Goal: Transaction & Acquisition: Purchase product/service

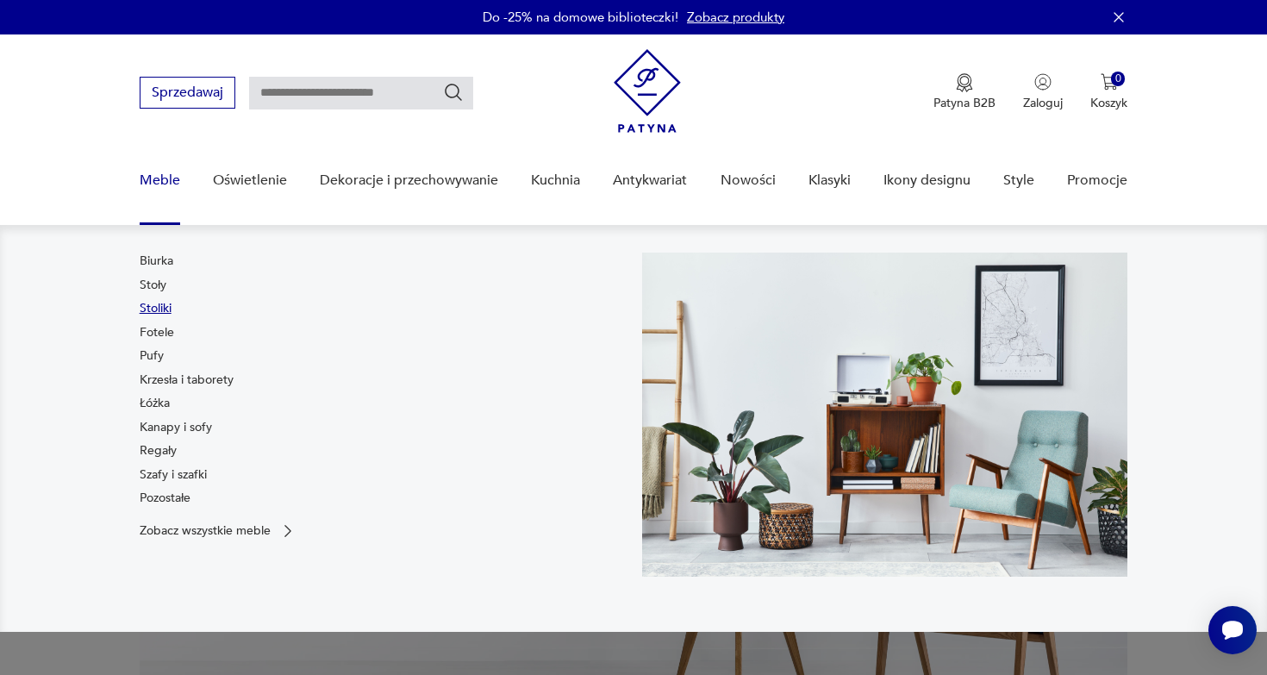
click at [164, 310] on link "Stoliki" at bounding box center [156, 308] width 32 height 17
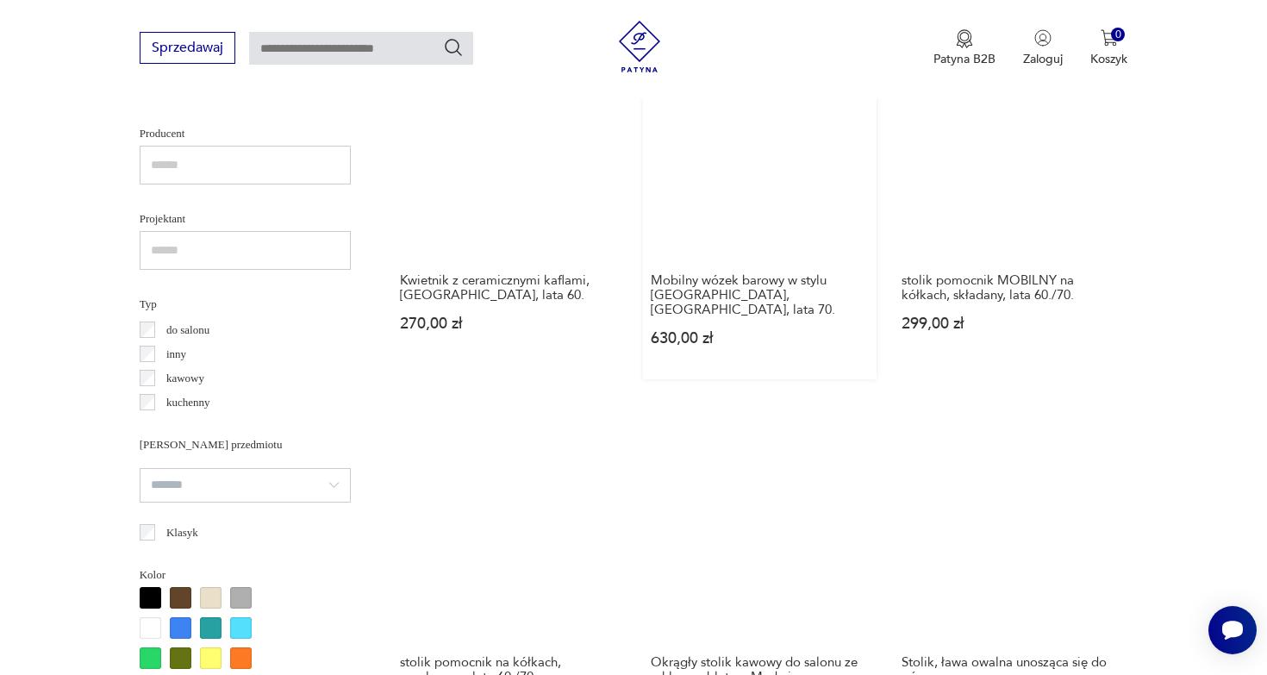
scroll to position [1133, 0]
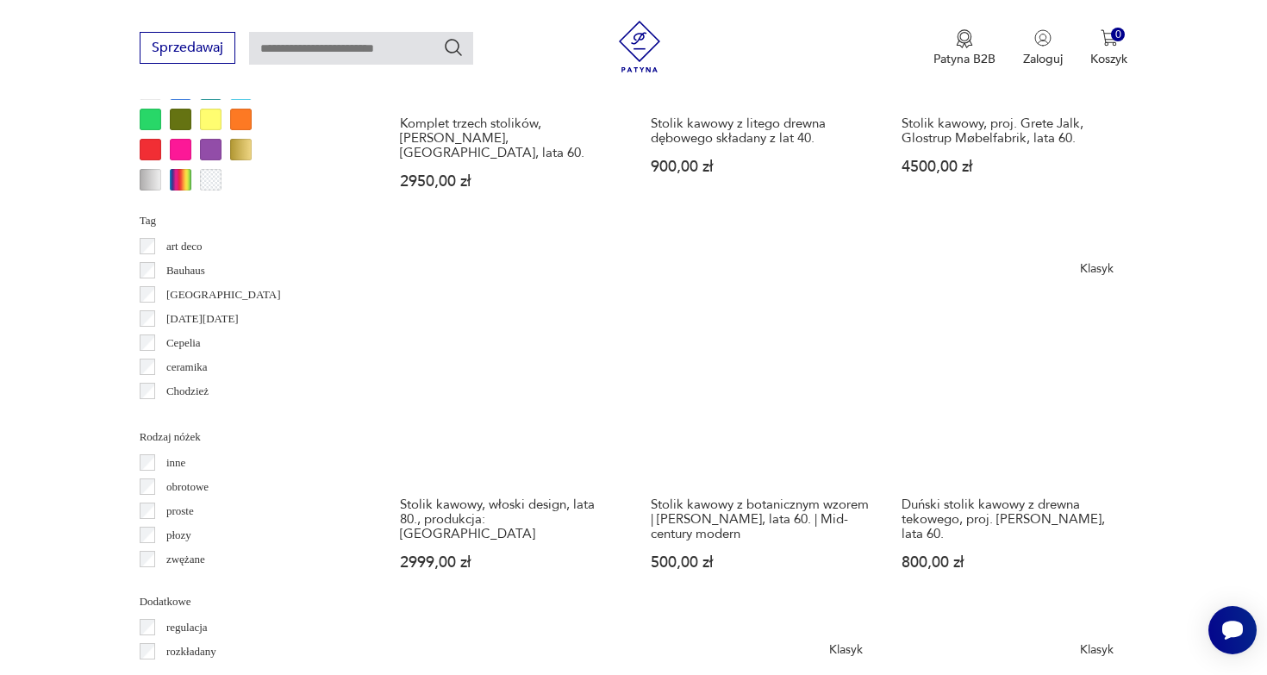
scroll to position [1667, 0]
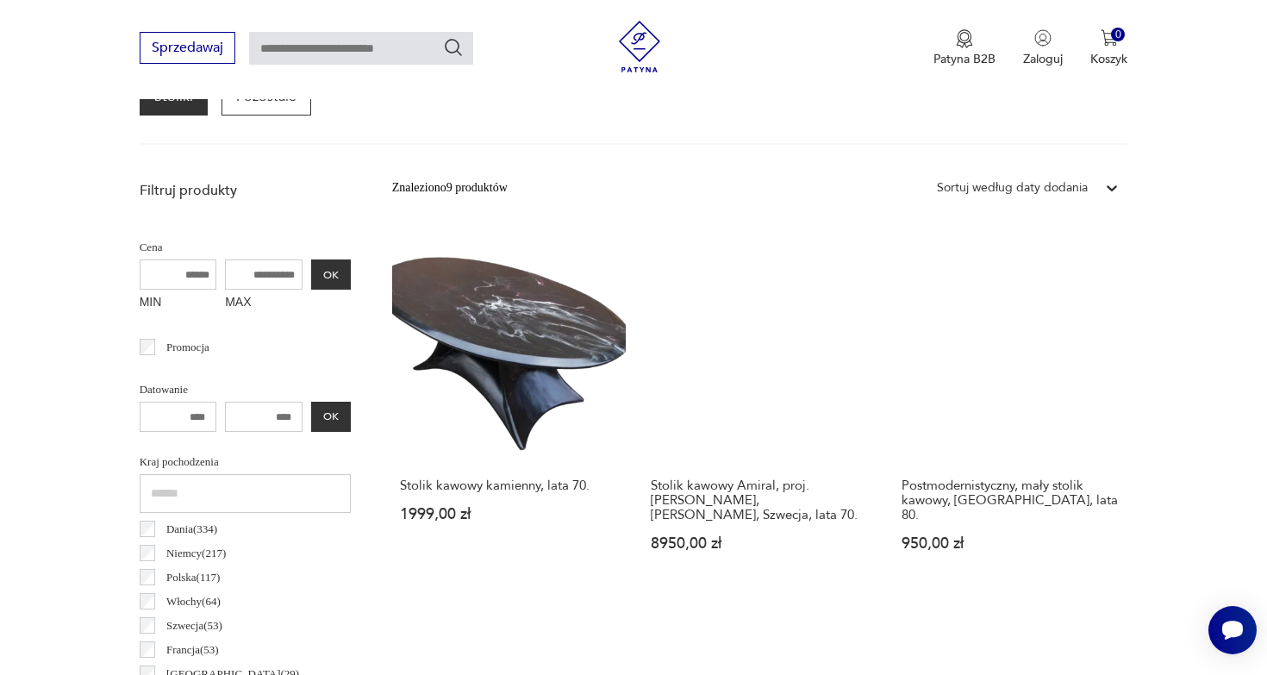
scroll to position [551, 0]
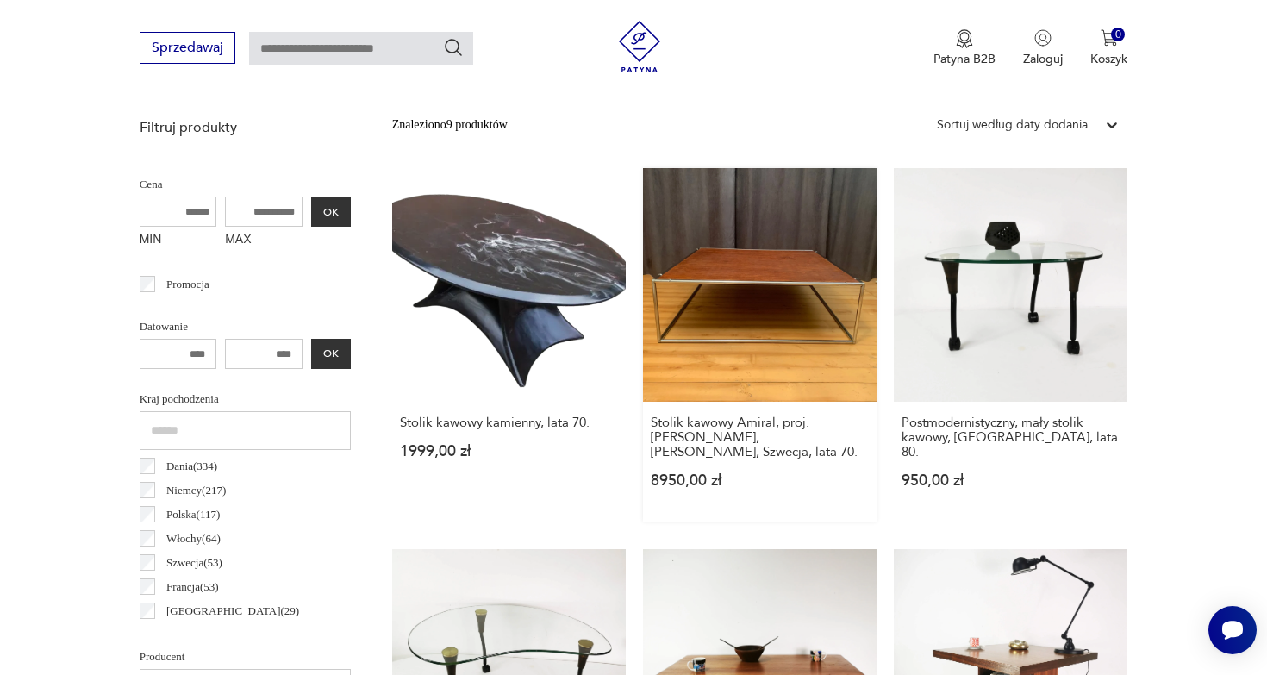
click at [643, 236] on link "Stolik kawowy Amiral, proj. Karin Mobring, Ikea, Szwecja, lata 70. 8950,00 zł" at bounding box center [760, 344] width 234 height 353
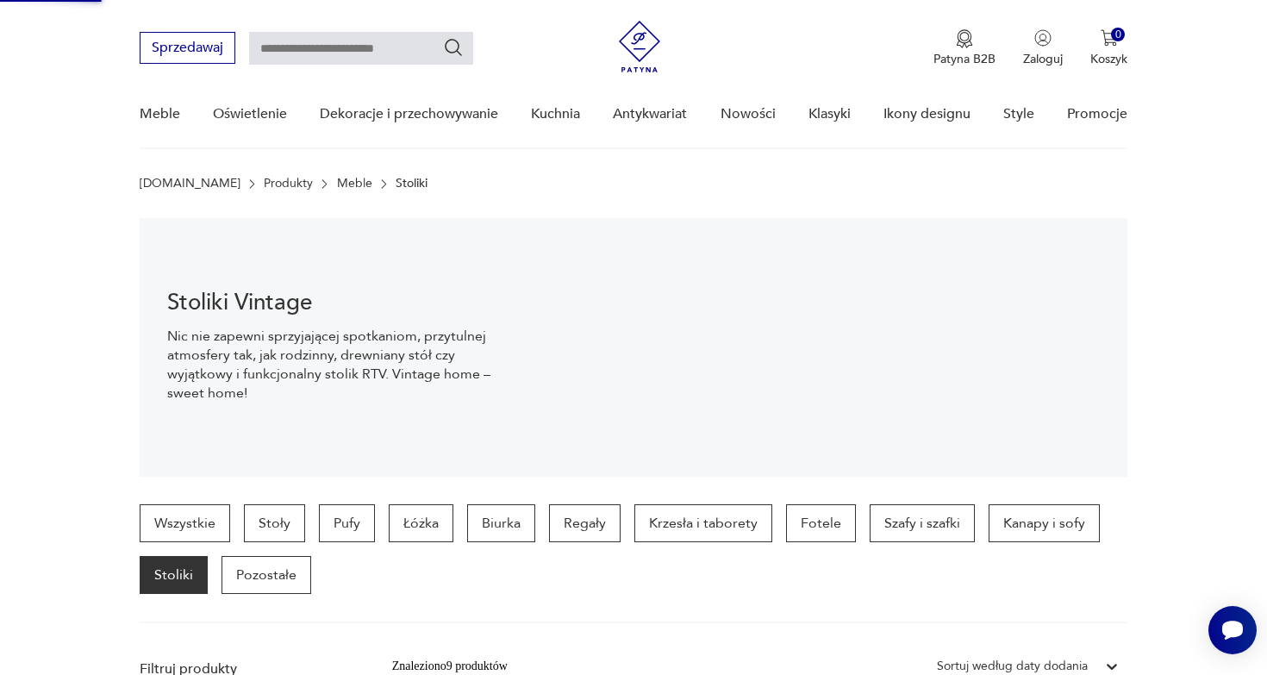
scroll to position [0, 0]
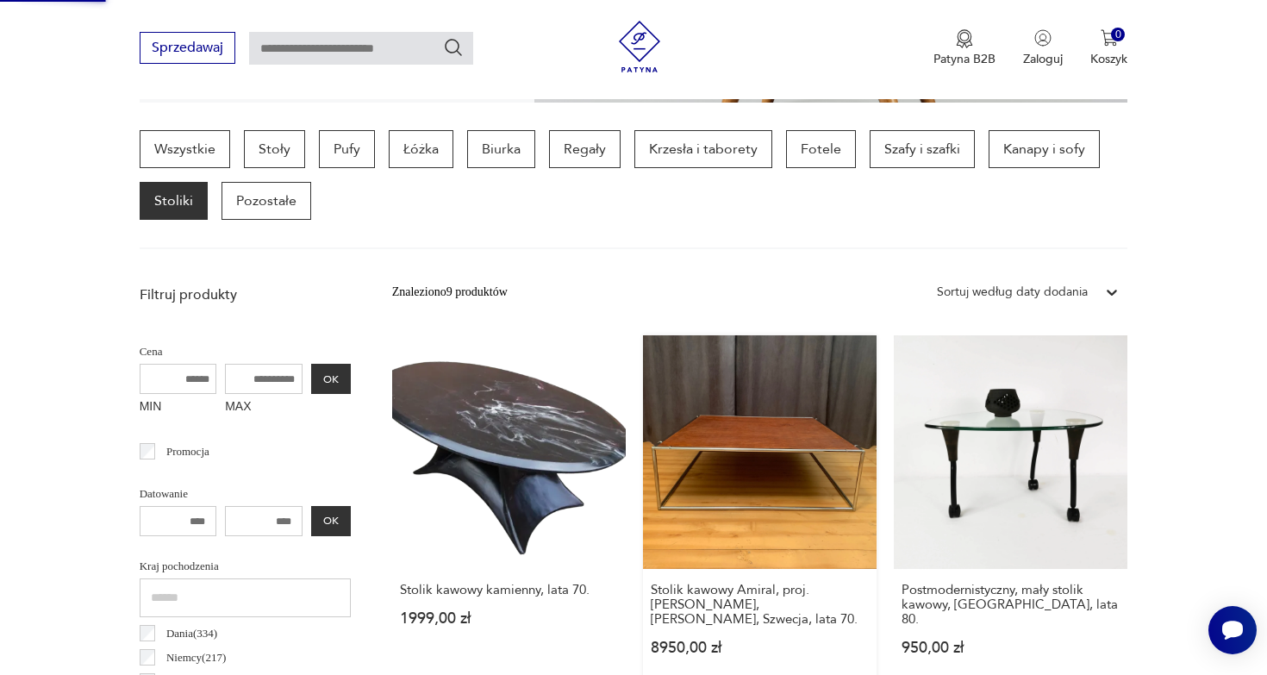
click at [643, 403] on link "Stolik kawowy Amiral, proj. Karin Mobring, Ikea, Szwecja, lata 70. 8950,00 zł" at bounding box center [760, 511] width 234 height 353
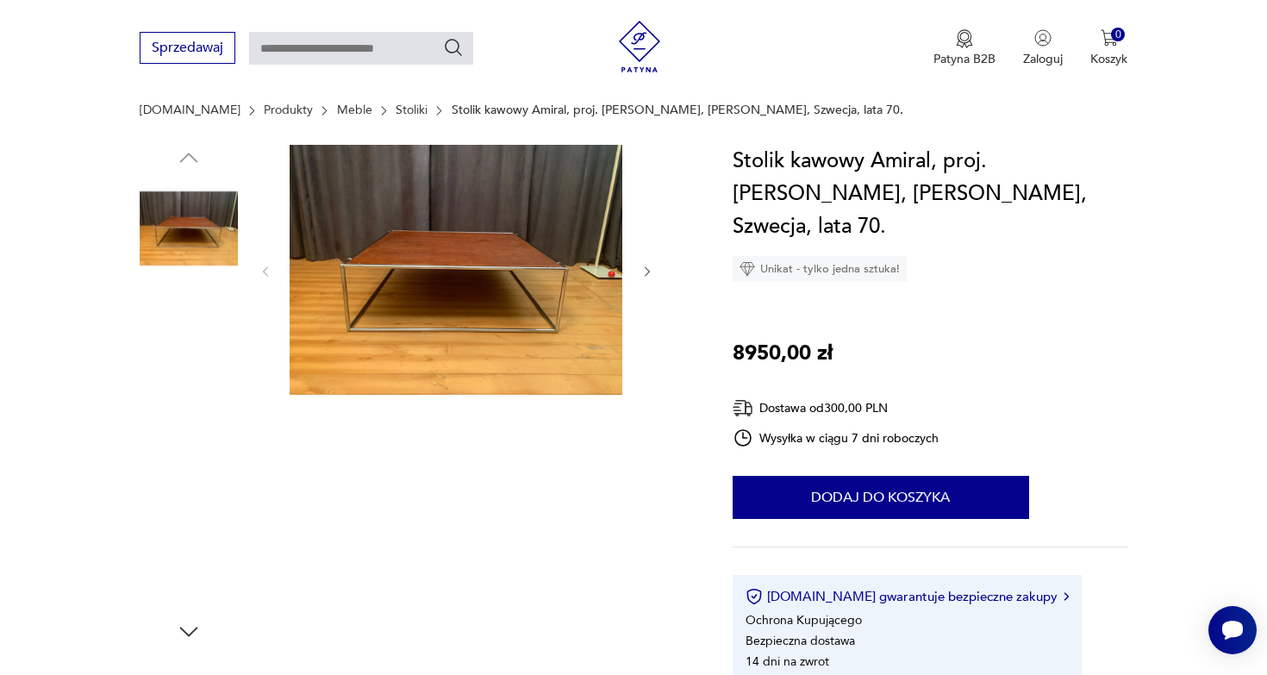
scroll to position [180, 0]
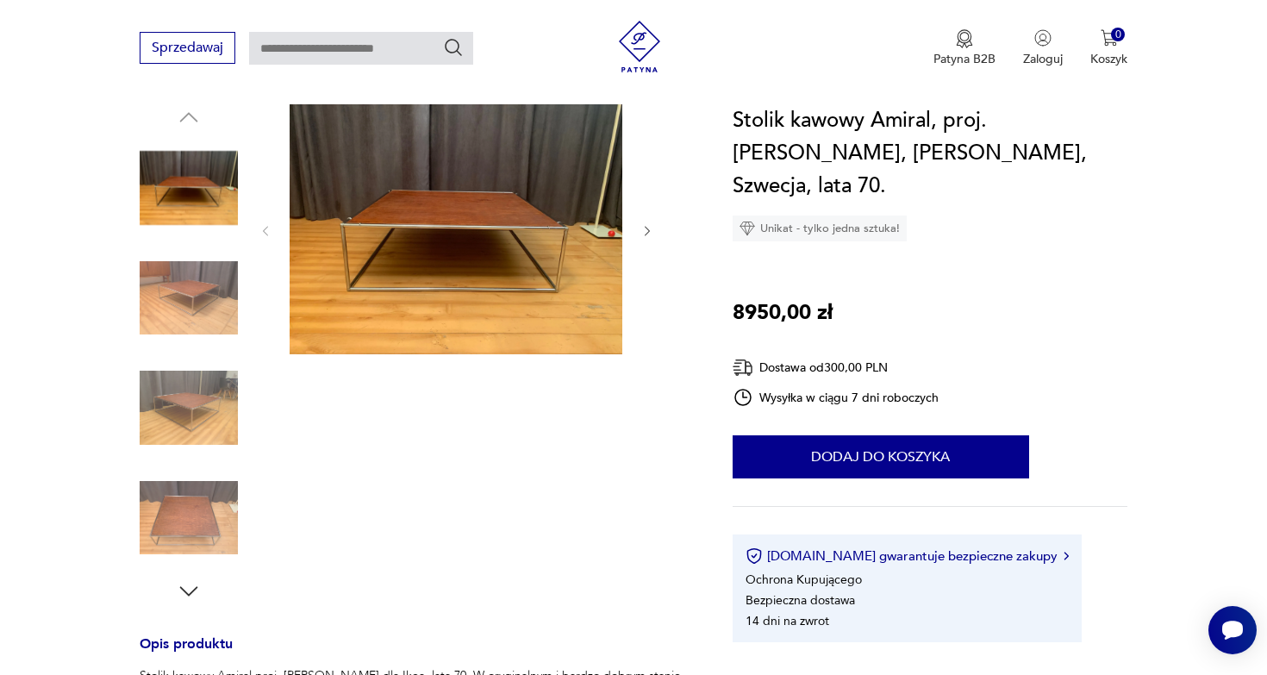
click at [197, 273] on img at bounding box center [189, 298] width 98 height 98
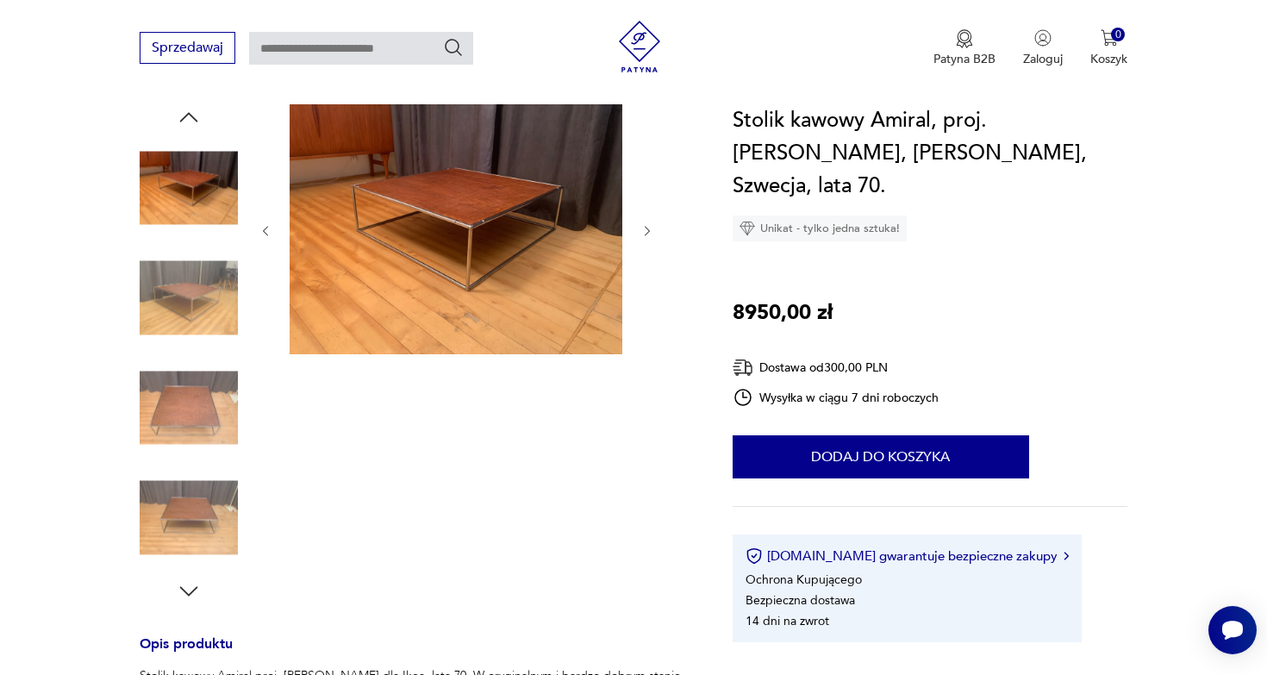
click at [189, 393] on img at bounding box center [189, 407] width 98 height 98
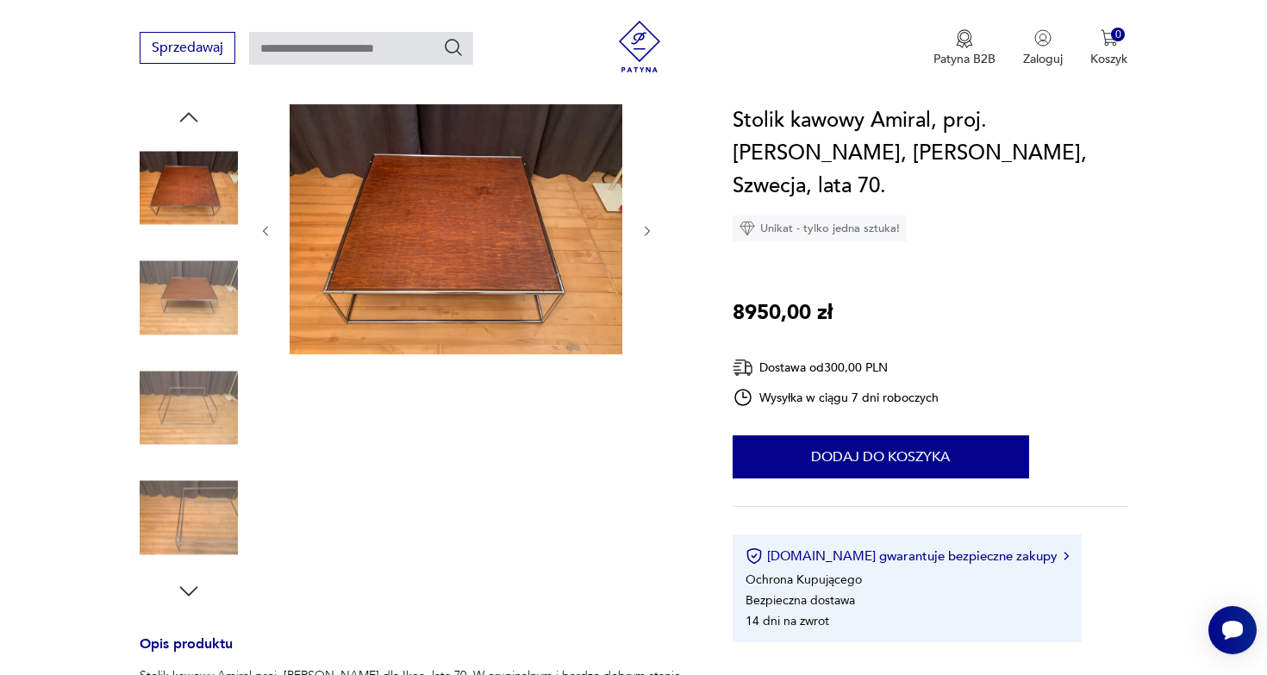
click at [190, 470] on img at bounding box center [189, 518] width 98 height 98
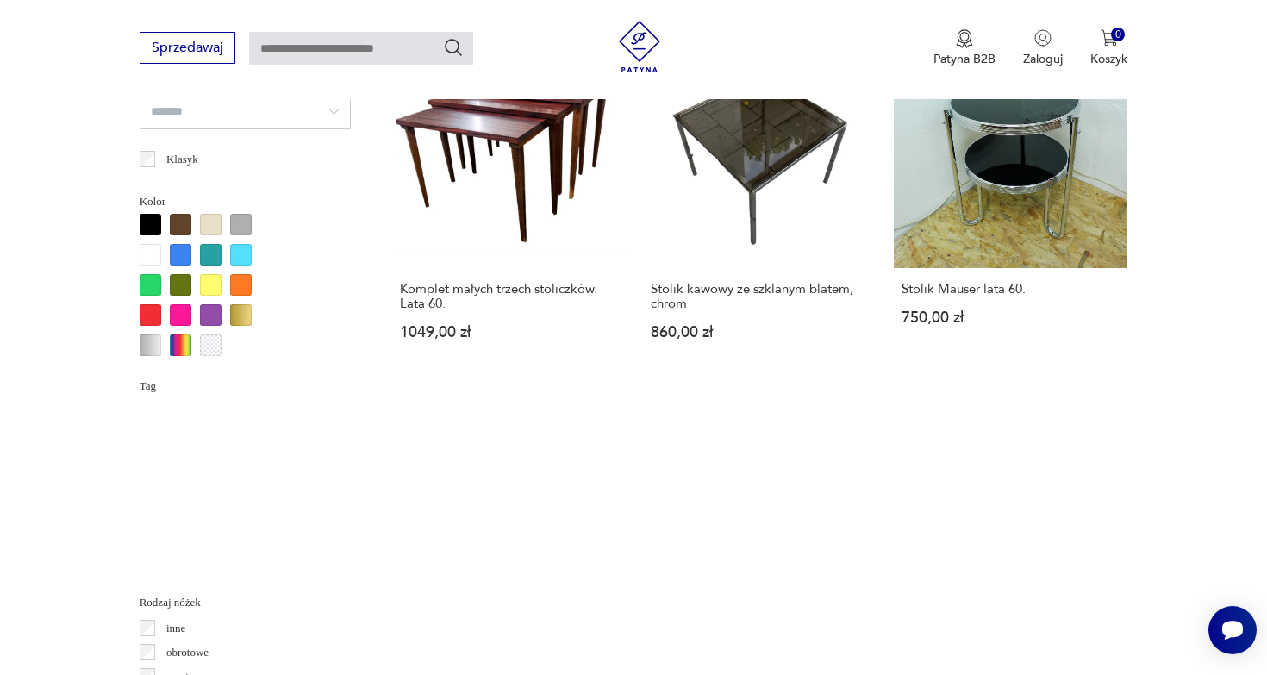
scroll to position [15, 0]
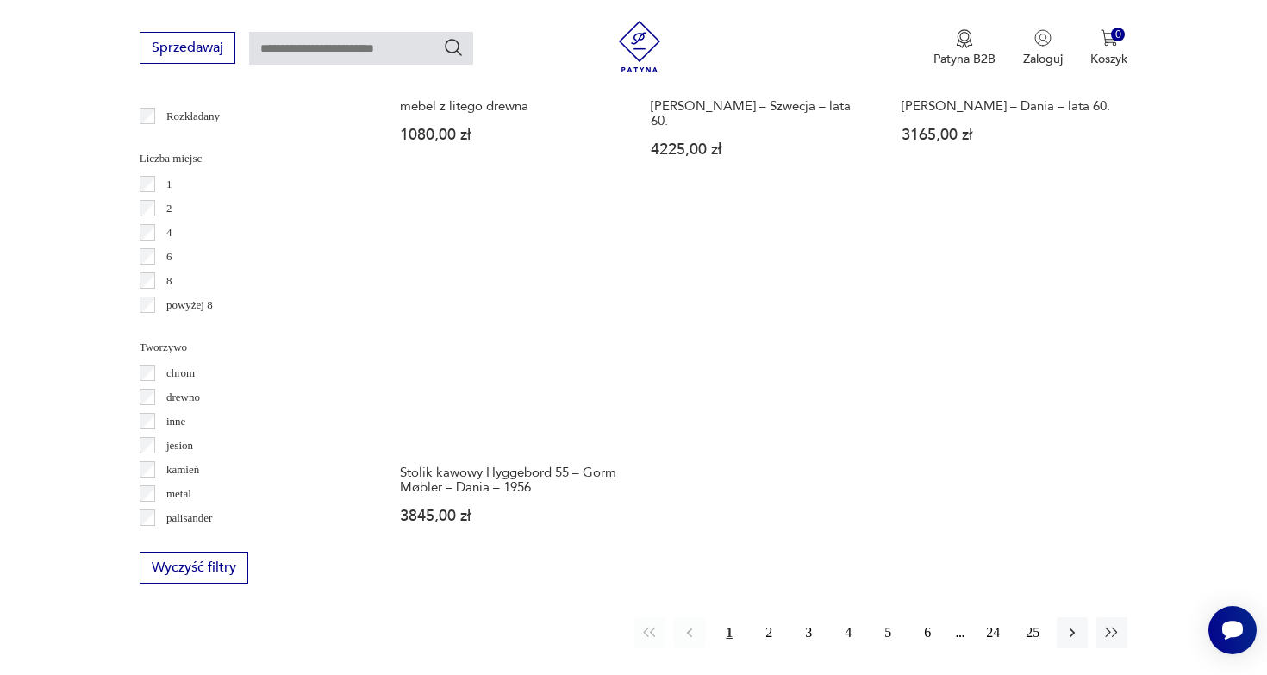
scroll to position [2471, 0]
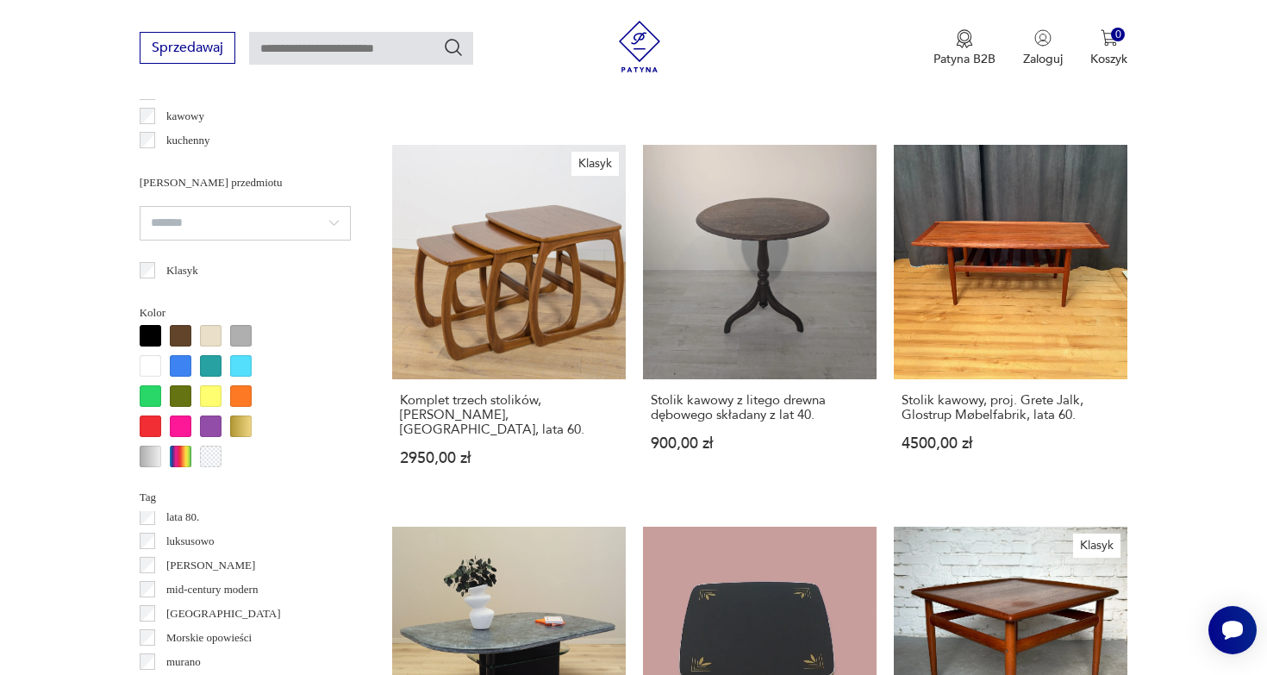
scroll to position [645, 0]
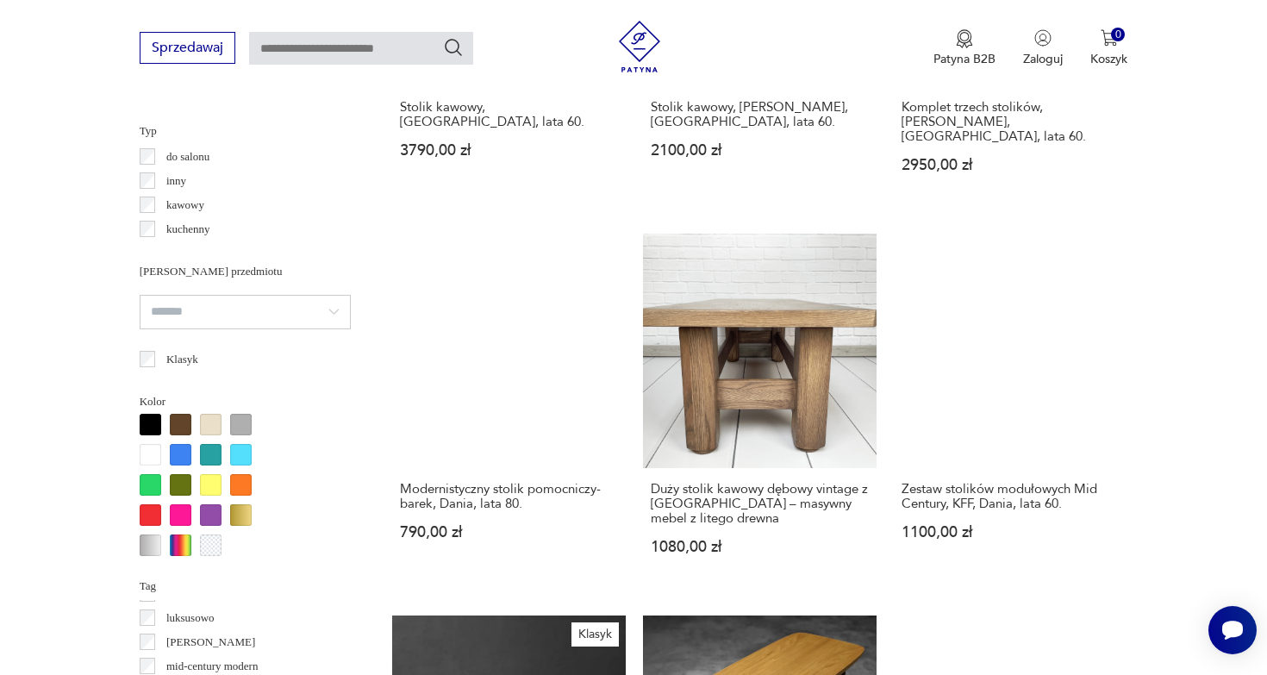
scroll to position [1564, 0]
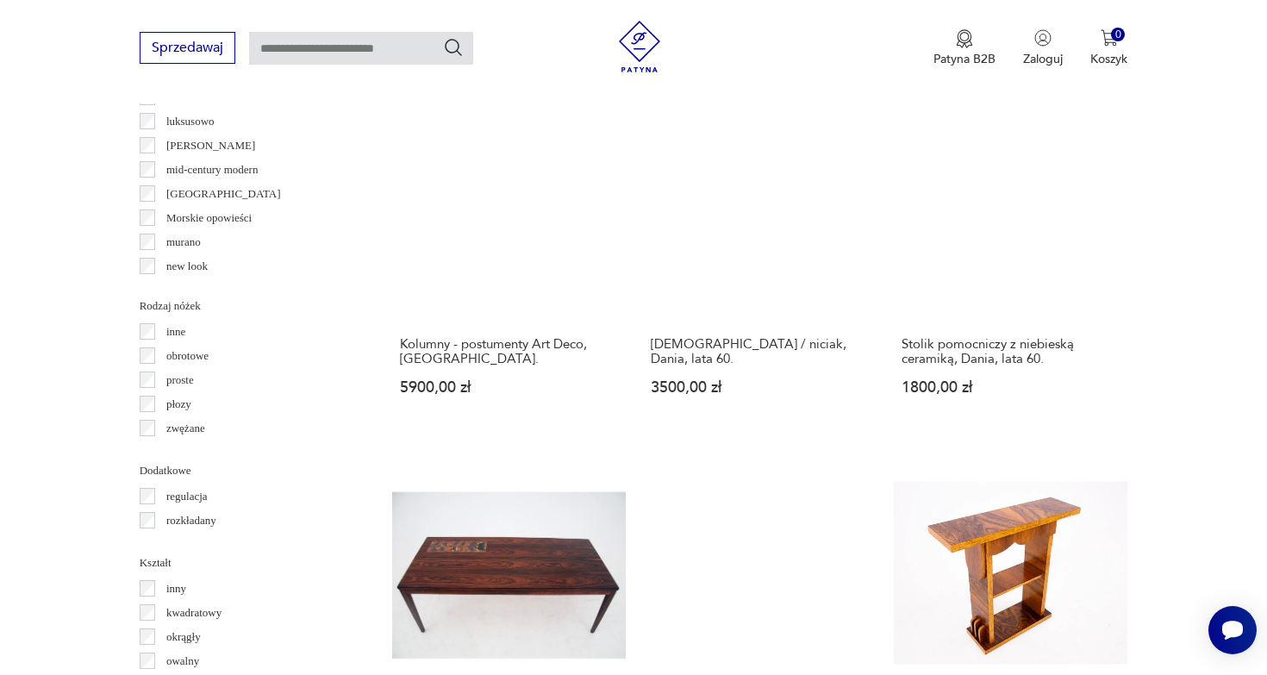
scroll to position [1809, 0]
